Goal: Transaction & Acquisition: Book appointment/travel/reservation

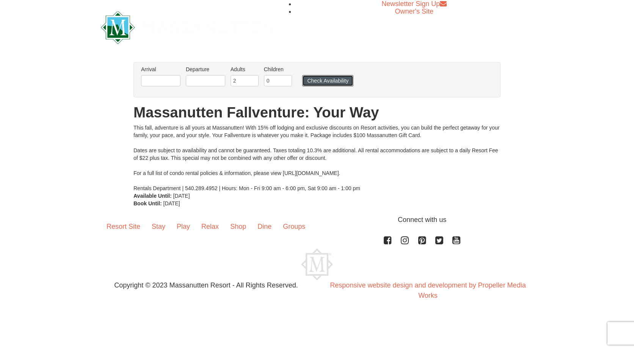
click at [316, 85] on button "Check Availability" at bounding box center [327, 80] width 51 height 11
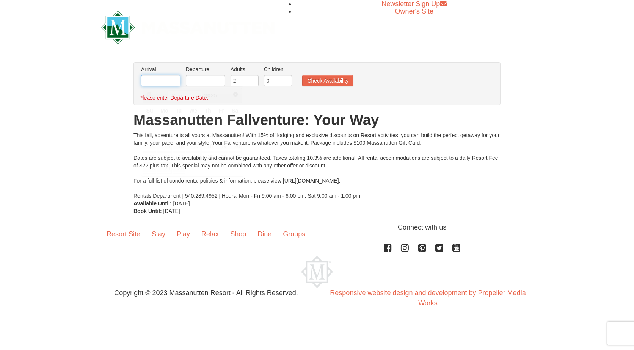
click at [162, 83] on input "text" at bounding box center [160, 80] width 39 height 11
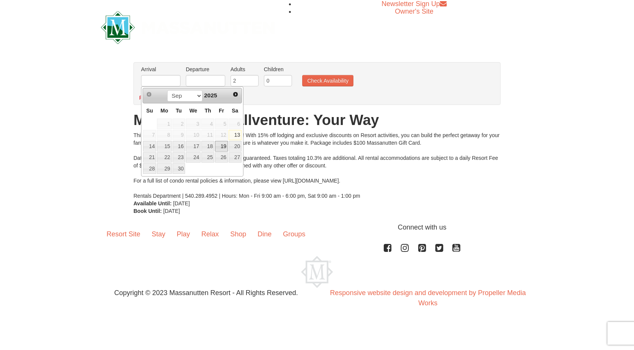
click at [218, 145] on link "19" at bounding box center [221, 146] width 13 height 11
type input "[DATE]"
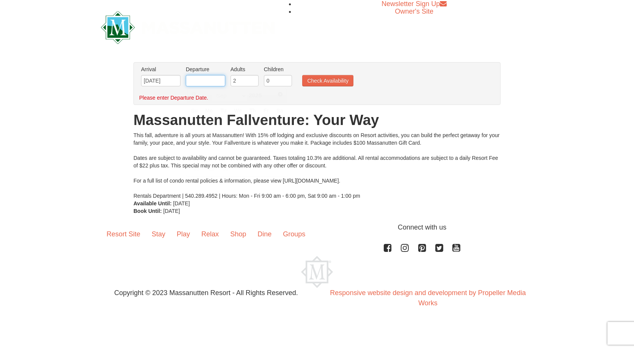
click at [215, 85] on input "text" at bounding box center [205, 80] width 39 height 11
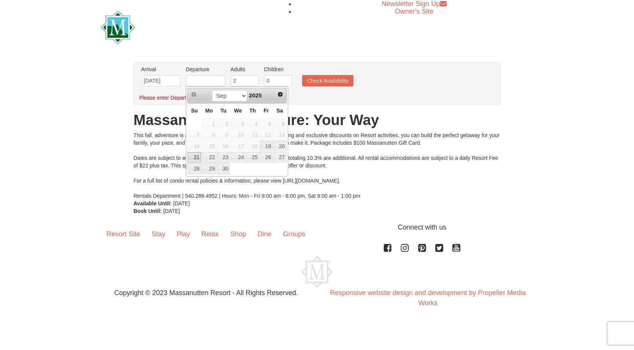
click at [197, 156] on link "21" at bounding box center [194, 157] width 13 height 11
type input "[DATE]"
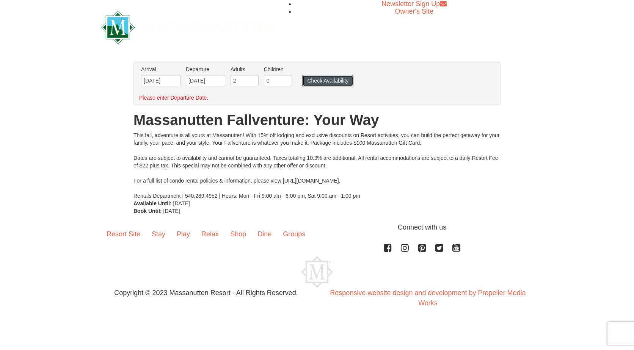
click at [321, 80] on button "Check Availability" at bounding box center [327, 80] width 51 height 11
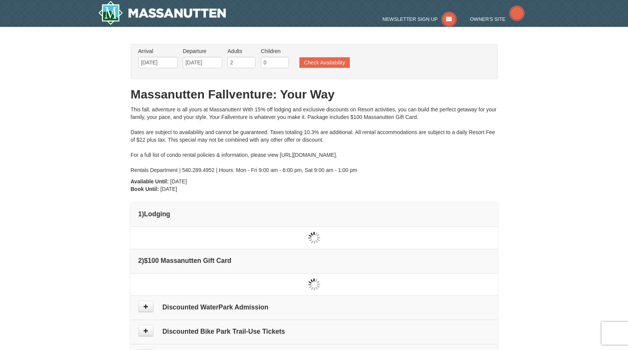
type input "[DATE]"
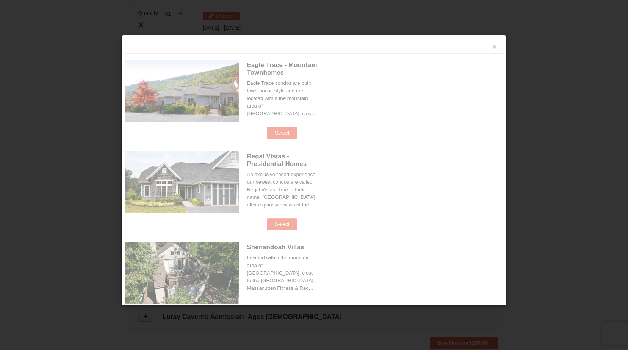
scroll to position [232, 0]
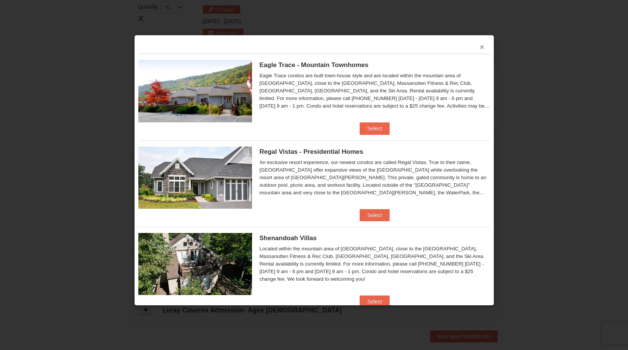
click at [480, 47] on button "×" at bounding box center [482, 47] width 5 height 8
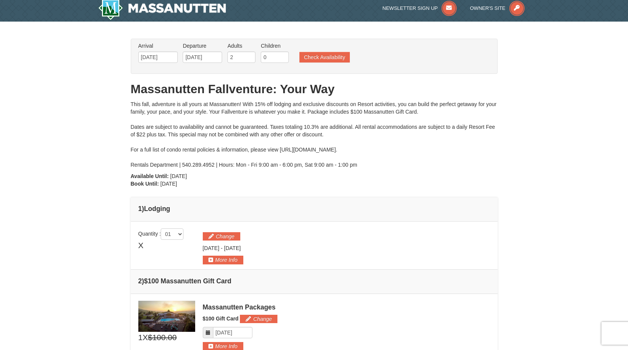
scroll to position [0, 0]
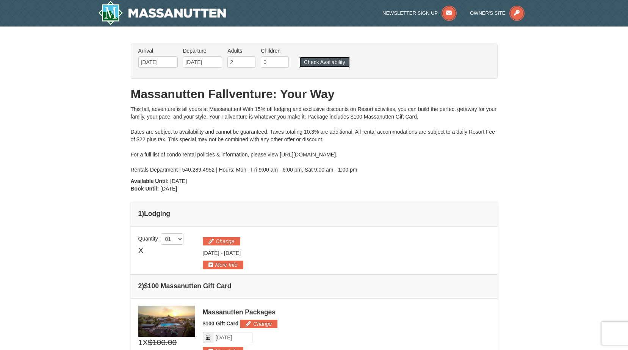
click at [320, 62] on button "Check Availability" at bounding box center [324, 62] width 50 height 11
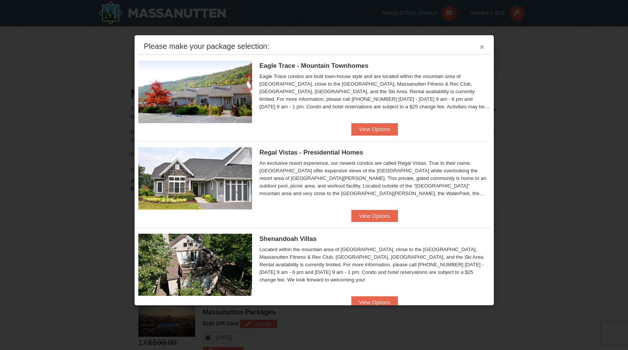
click at [480, 47] on button "×" at bounding box center [482, 47] width 5 height 8
